Goal: Task Accomplishment & Management: Manage account settings

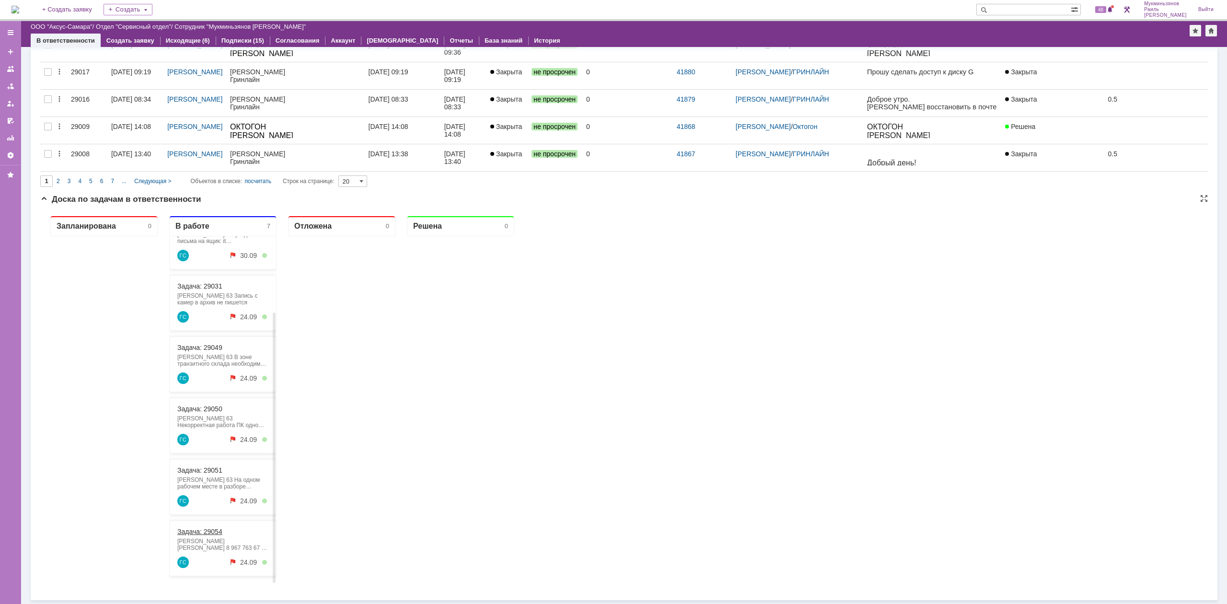
click at [218, 530] on link "Задача: 29054" at bounding box center [199, 532] width 45 height 8
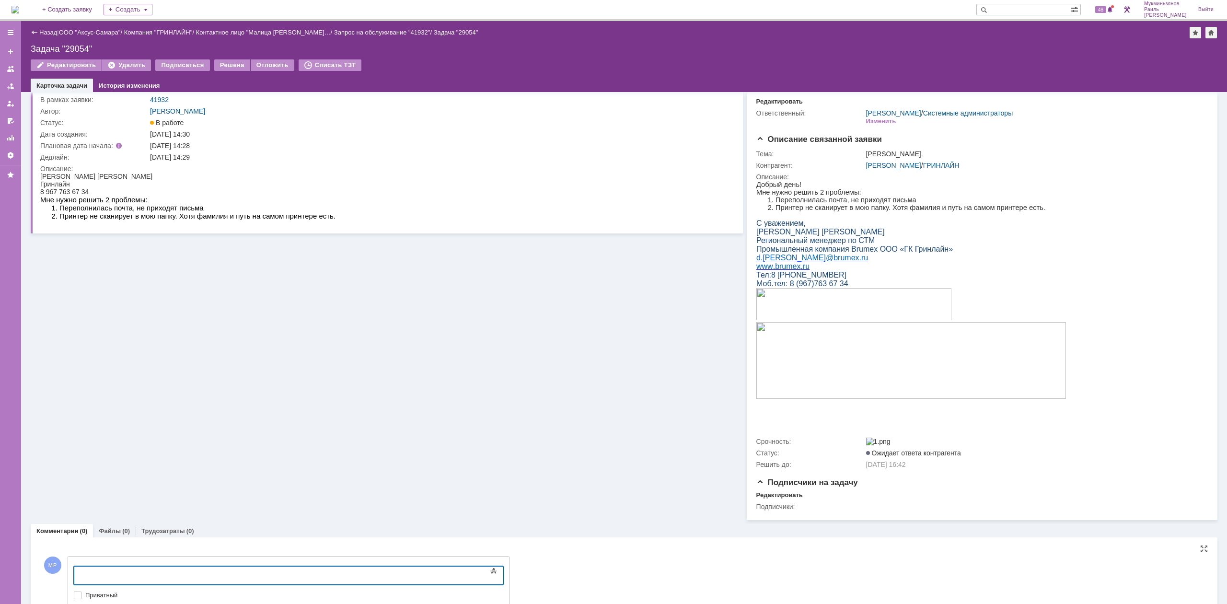
click at [194, 569] on body at bounding box center [152, 574] width 144 height 16
click at [193, 569] on body "​" at bounding box center [152, 574] width 144 height 16
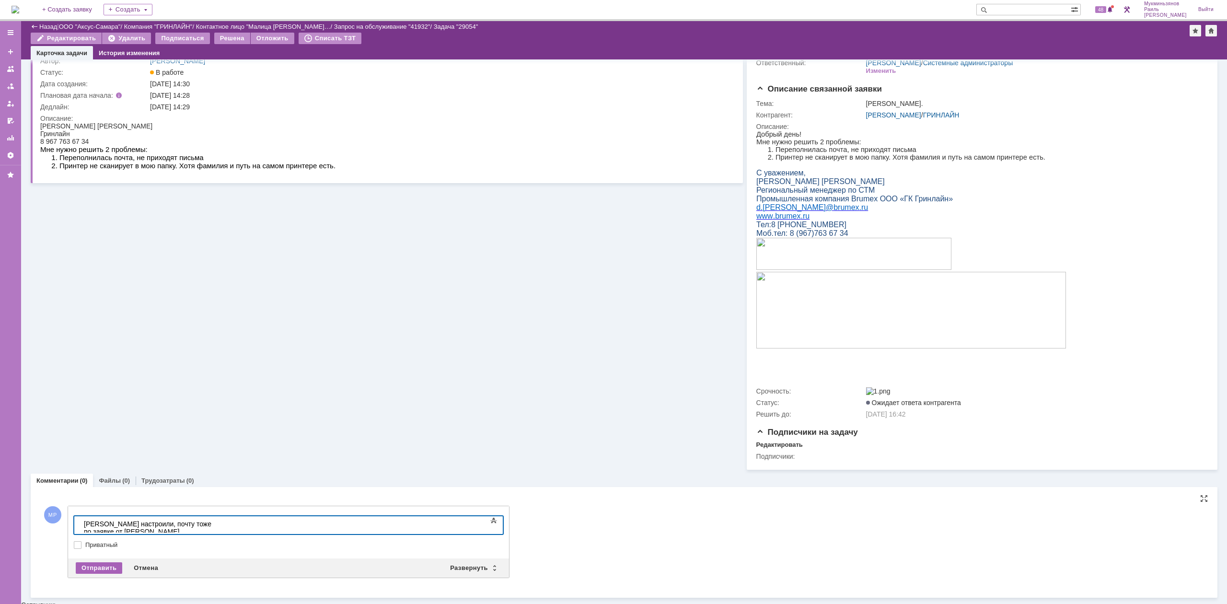
click at [81, 572] on div "Отправить" at bounding box center [99, 568] width 46 height 12
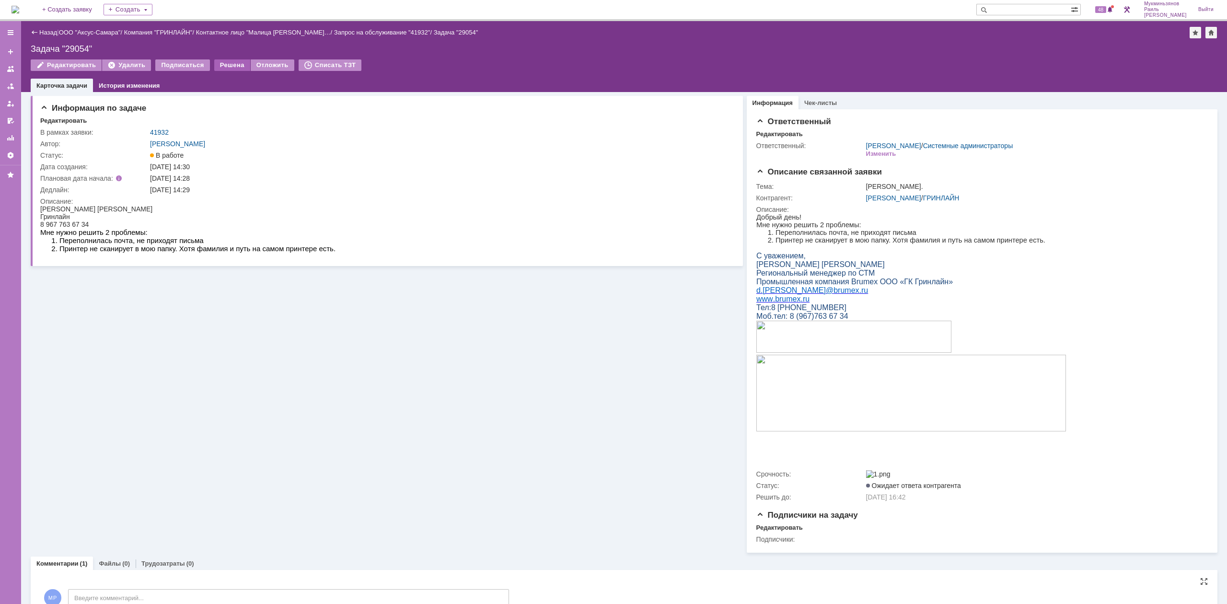
click at [231, 73] on div "Редактировать Удалить Подписаться Решена Отложить Списать ТЗТ" at bounding box center [624, 69] width 1186 height 20
click at [232, 69] on div "Решена" at bounding box center [232, 65] width 36 height 12
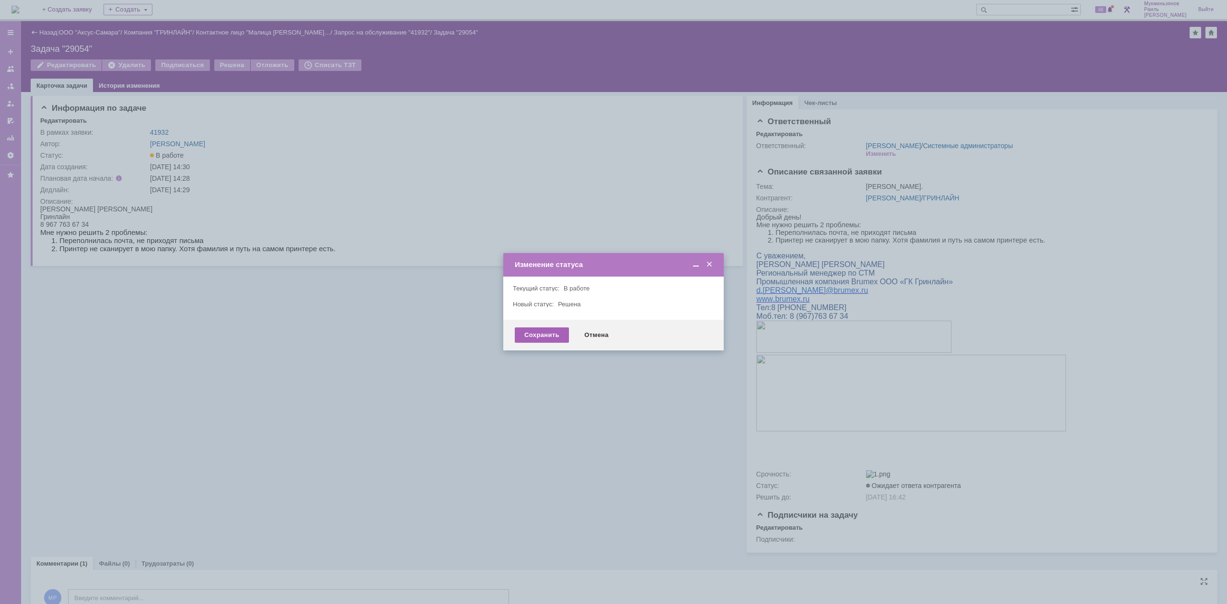
click at [520, 342] on div "Сохранить" at bounding box center [542, 334] width 54 height 15
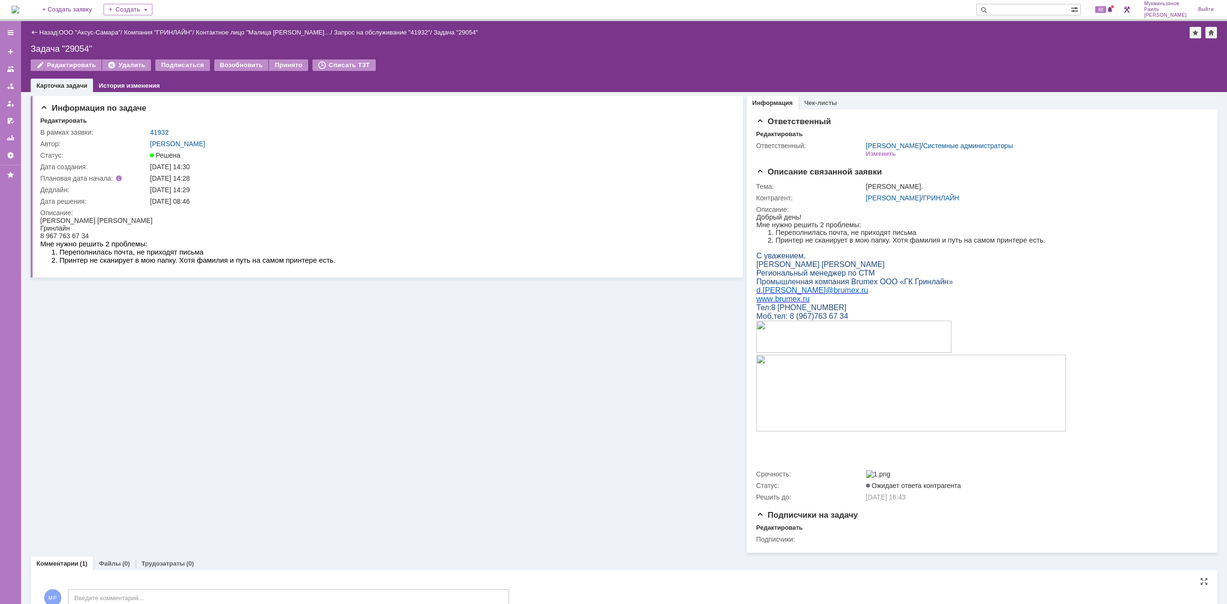
click at [19, 8] on img at bounding box center [16, 10] width 8 height 8
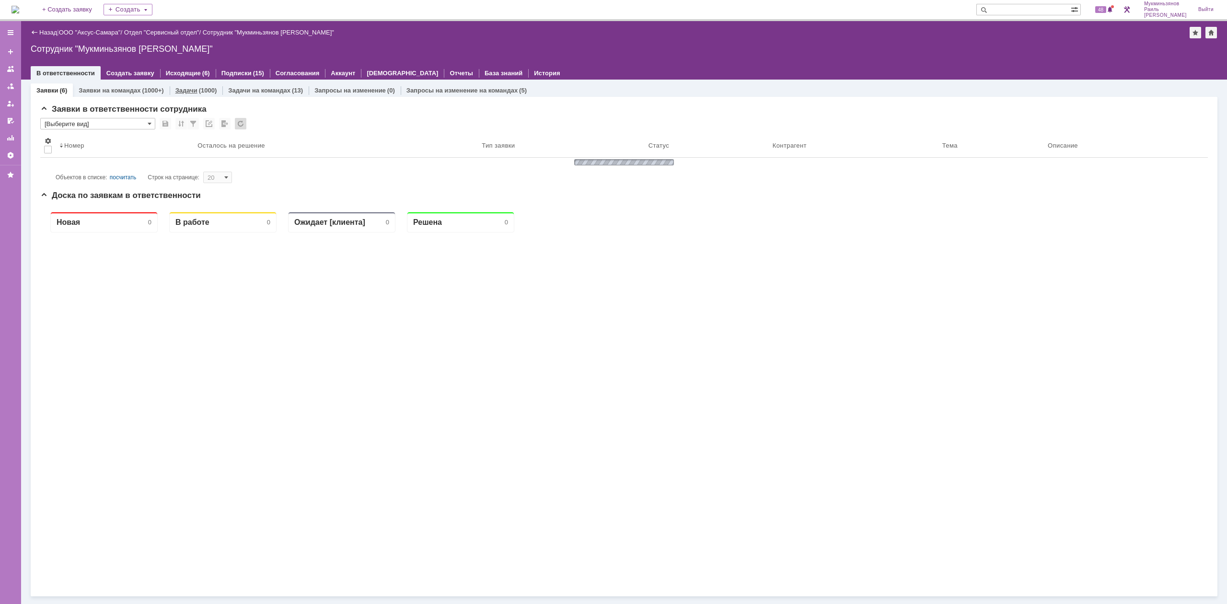
click at [183, 87] on link "Задачи" at bounding box center [186, 90] width 22 height 7
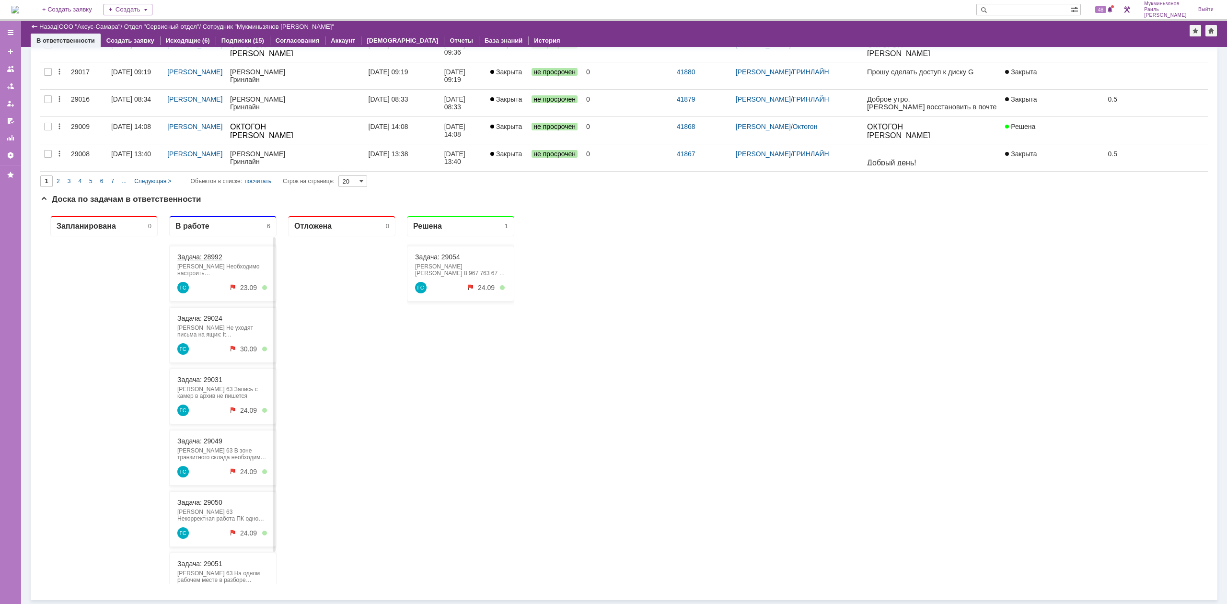
click at [197, 254] on link "Задача: 28992" at bounding box center [199, 257] width 45 height 8
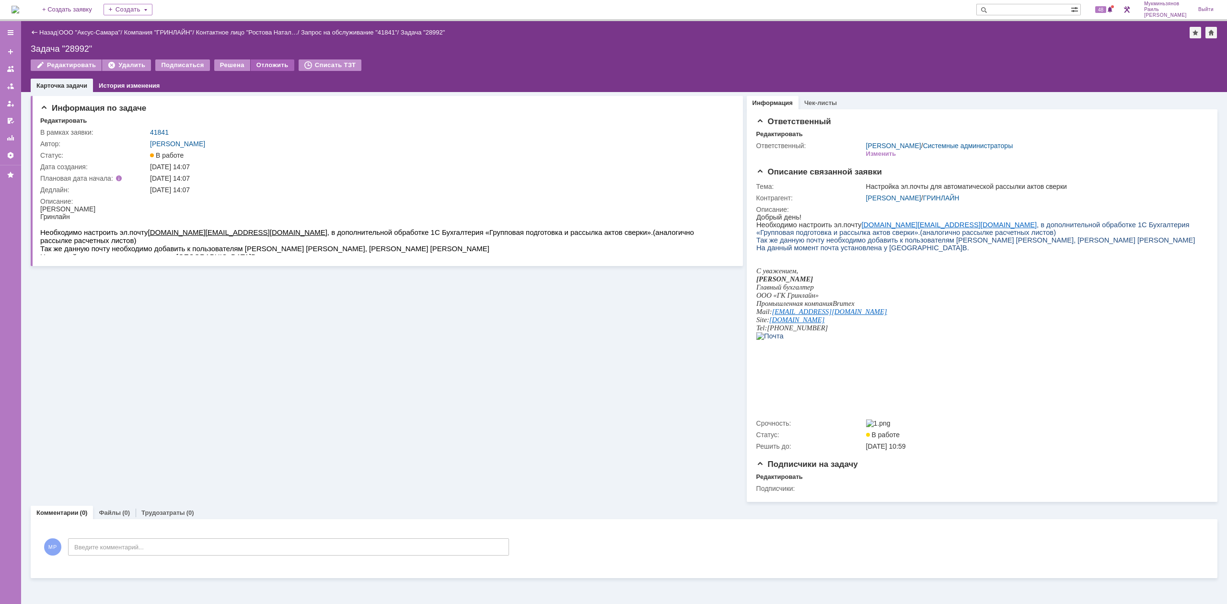
click at [260, 65] on div "Отложить" at bounding box center [273, 65] width 44 height 12
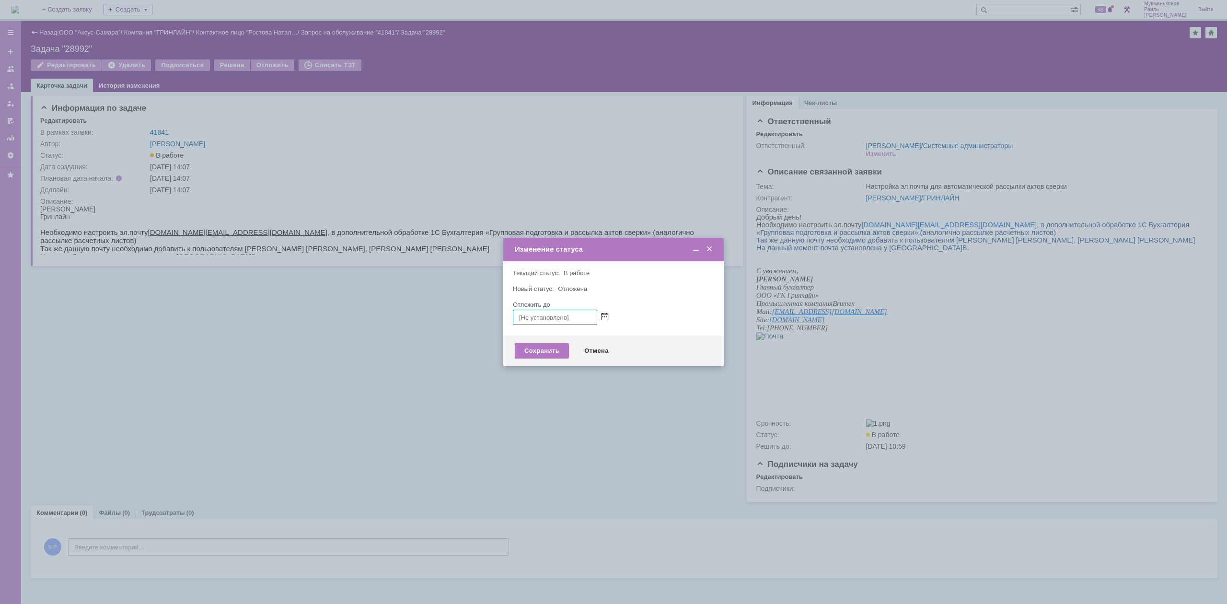
click at [606, 315] on span at bounding box center [604, 317] width 7 height 8
click at [577, 390] on div "26" at bounding box center [578, 392] width 10 height 8
type input "[DATE] 08:46"
click at [545, 350] on div "Сохранить" at bounding box center [542, 350] width 54 height 15
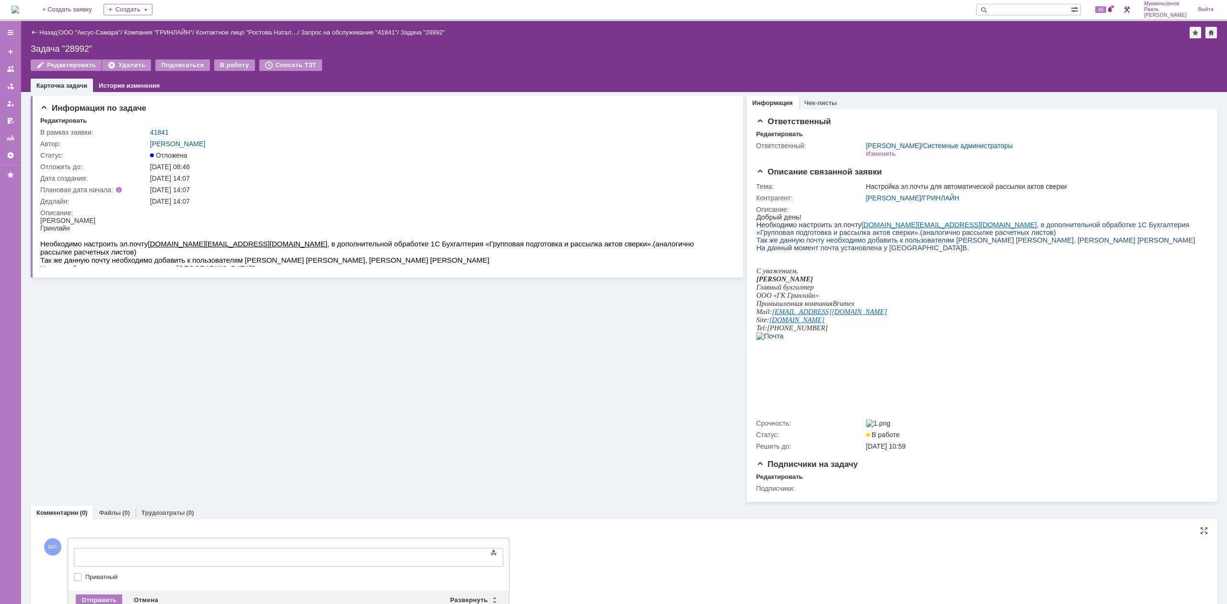
drag, startPoint x: 215, startPoint y: 544, endPoint x: 215, endPoint y: 552, distance: 7.7
click at [221, 549] on body at bounding box center [152, 556] width 144 height 16
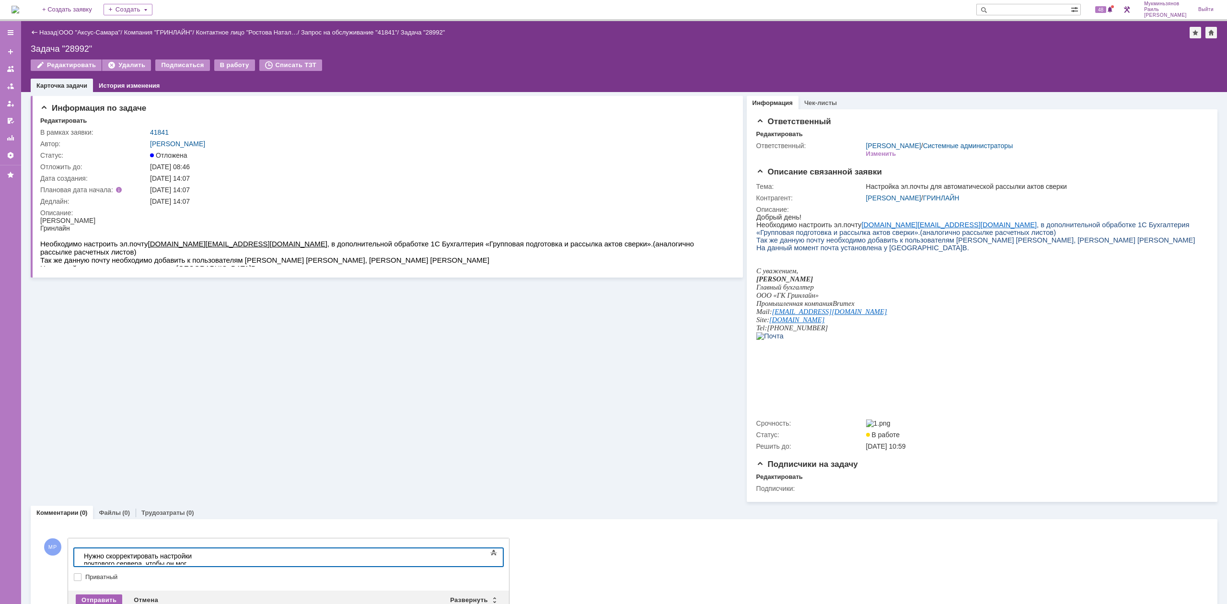
click at [104, 597] on div "Отправить" at bounding box center [99, 600] width 46 height 12
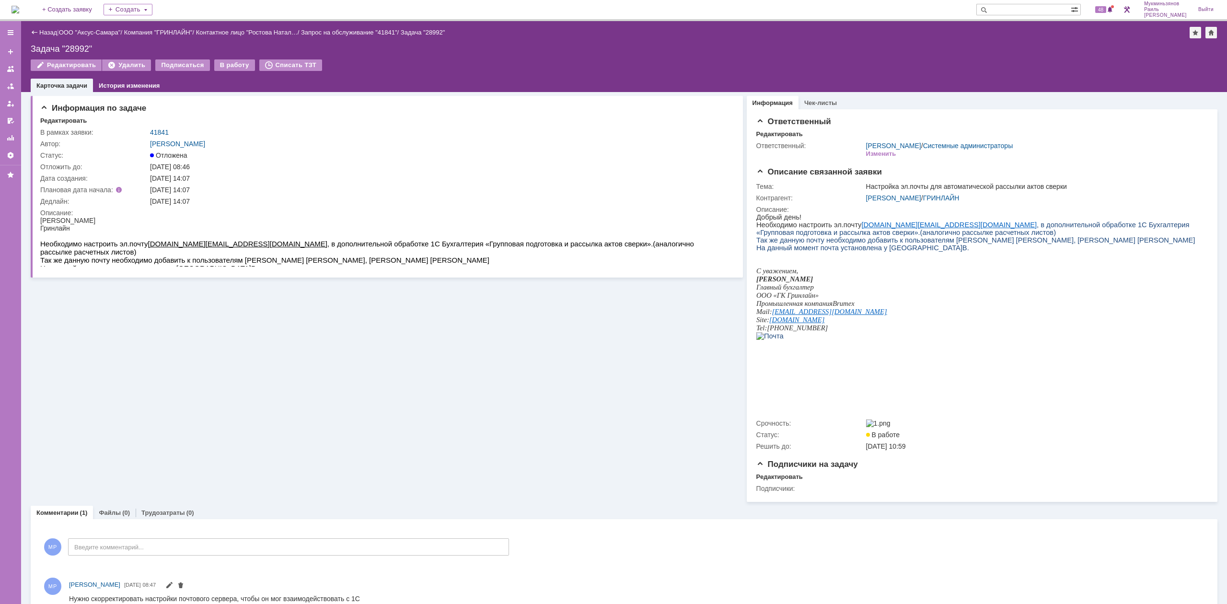
click at [19, 11] on img at bounding box center [16, 10] width 8 height 8
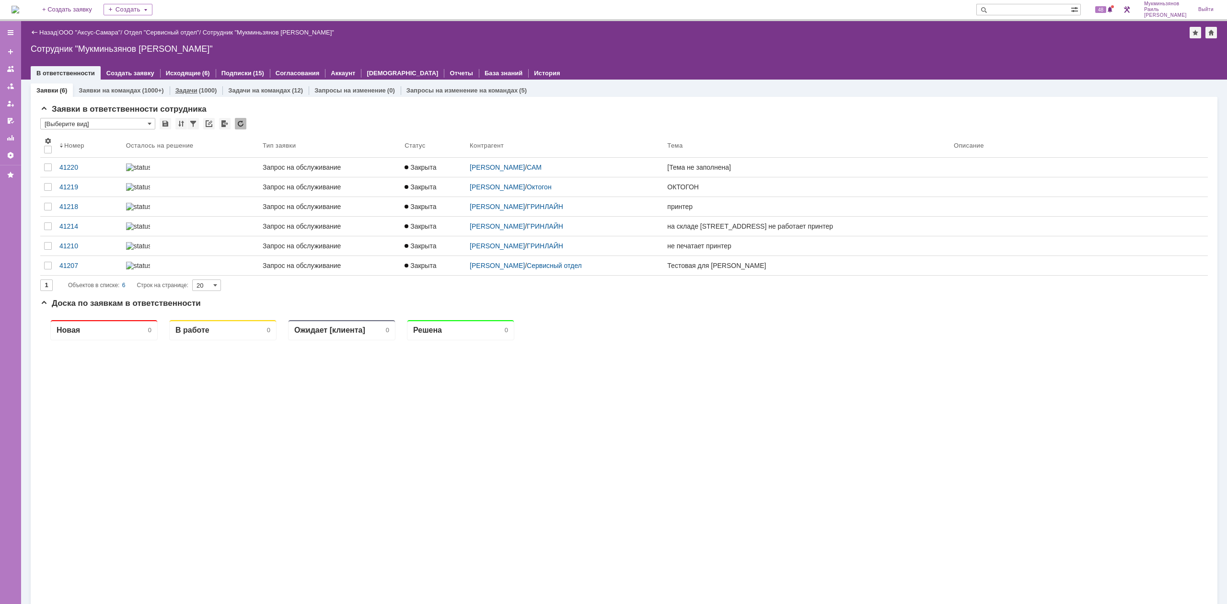
click at [199, 91] on div "(1000)" at bounding box center [208, 90] width 18 height 7
